Goal: Find specific page/section: Find specific page/section

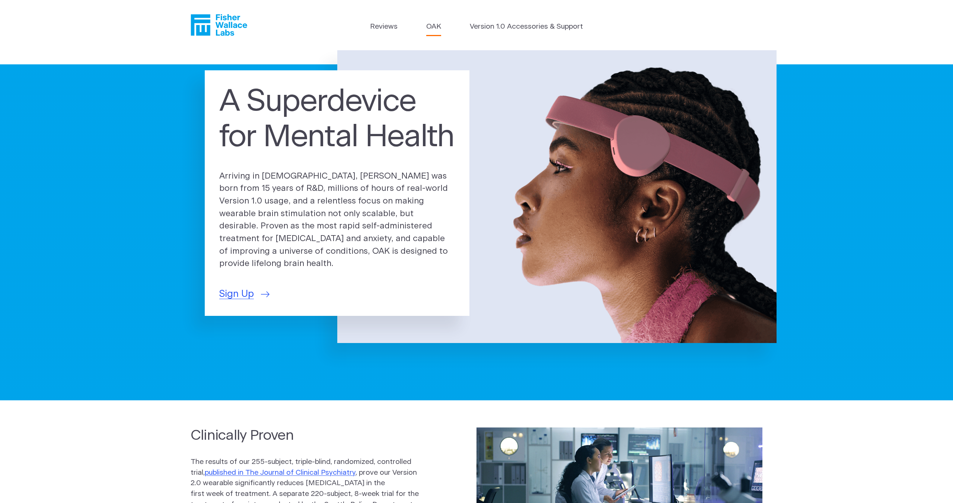
click at [434, 24] on link "OAK" at bounding box center [433, 27] width 15 height 11
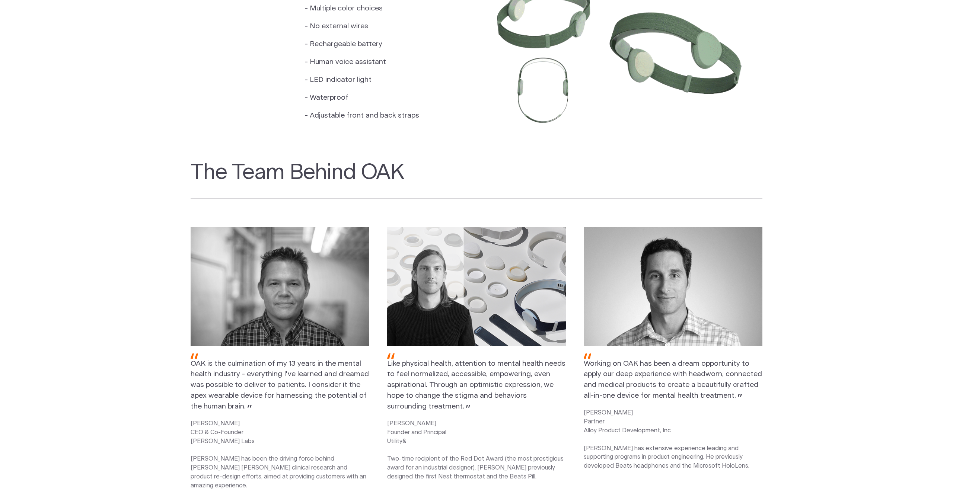
scroll to position [798, 0]
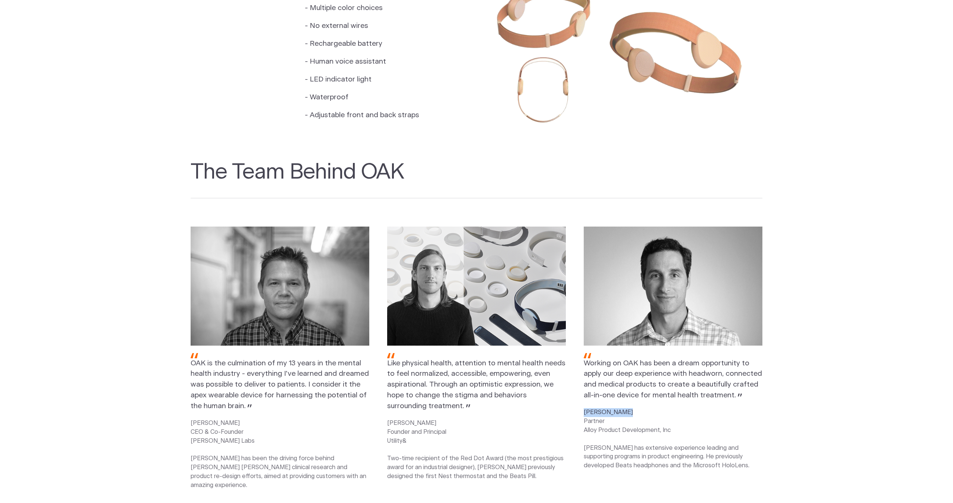
drag, startPoint x: 585, startPoint y: 387, endPoint x: 633, endPoint y: 386, distance: 48.4
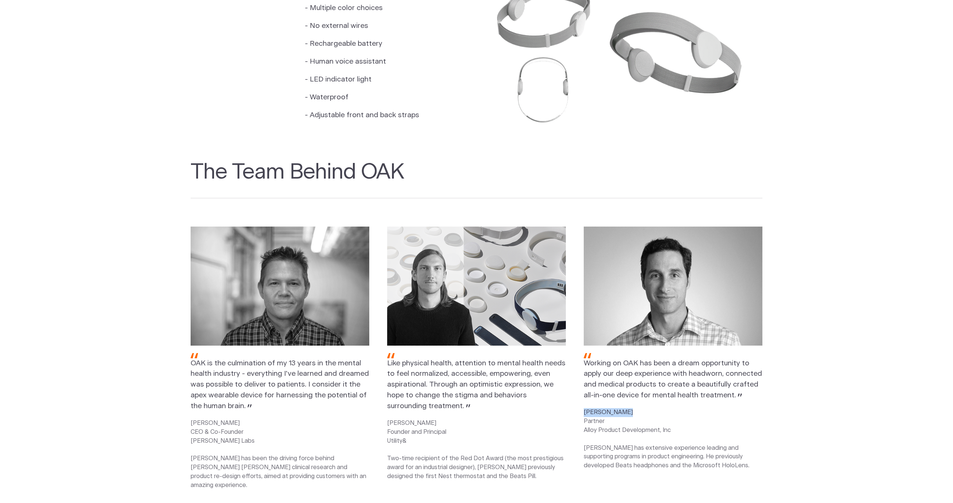
click at [633, 408] on p "[PERSON_NAME] Partner Alloy Product Development, Inc [PERSON_NAME] has extensiv…" at bounding box center [673, 439] width 179 height 62
copy p "[PERSON_NAME]"
